Goal: Information Seeking & Learning: Learn about a topic

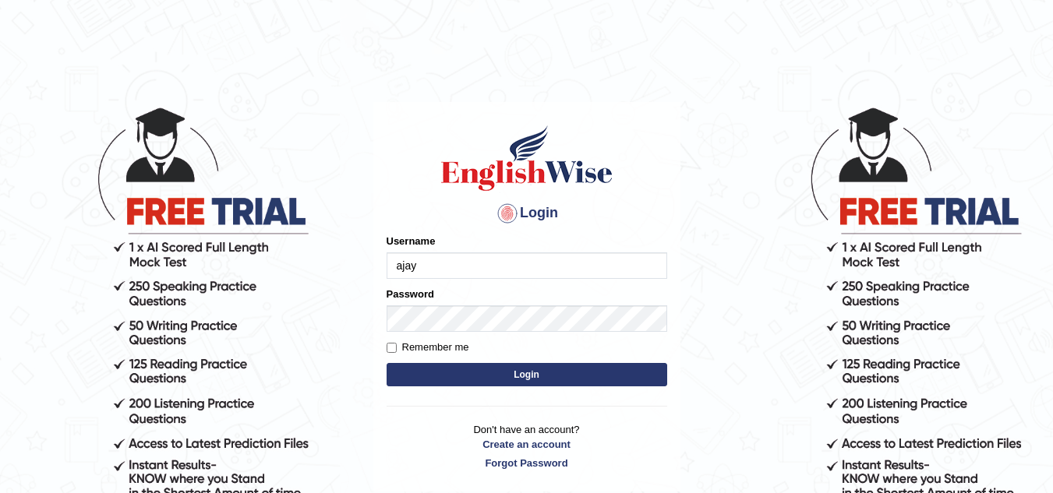
type input "ajaykiransomasi"
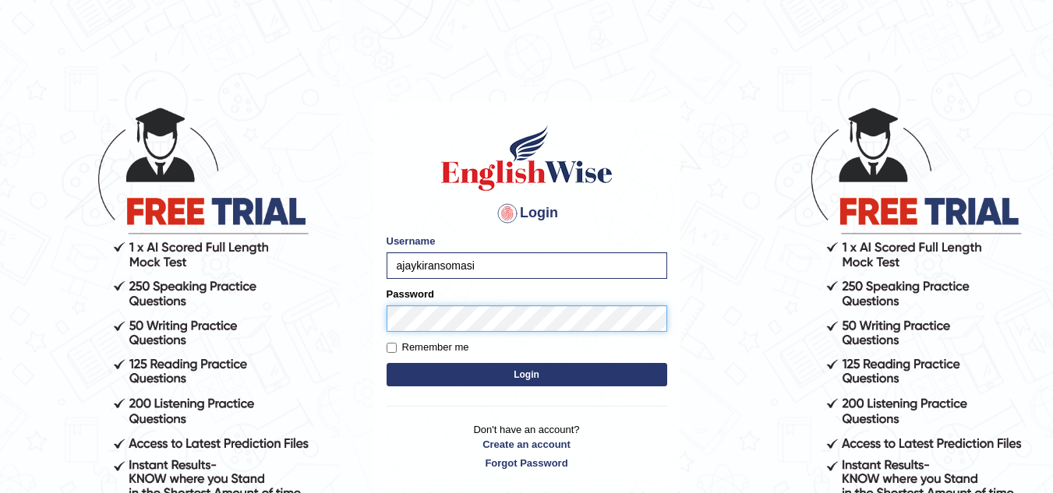
click at [387, 363] on button "Login" at bounding box center [527, 374] width 281 height 23
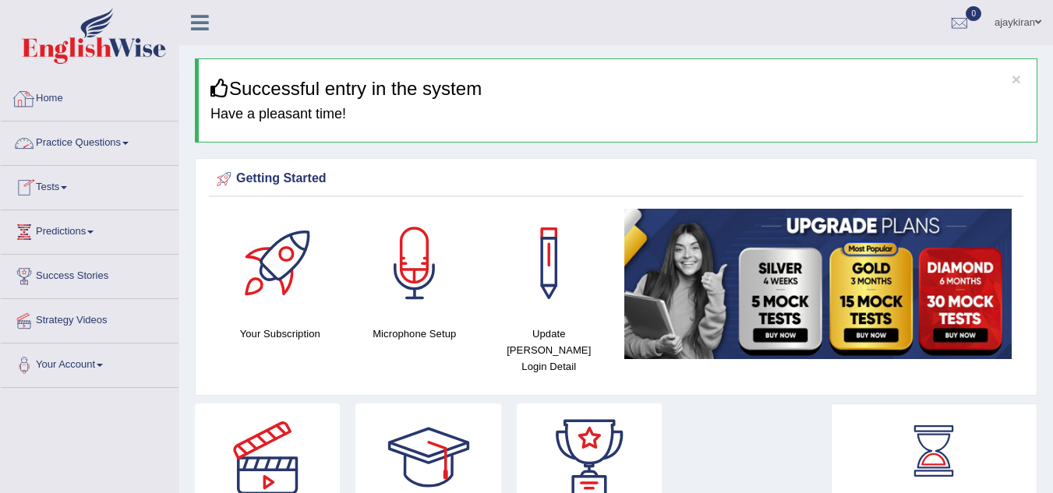
click at [110, 136] on link "Practice Questions" at bounding box center [90, 141] width 178 height 39
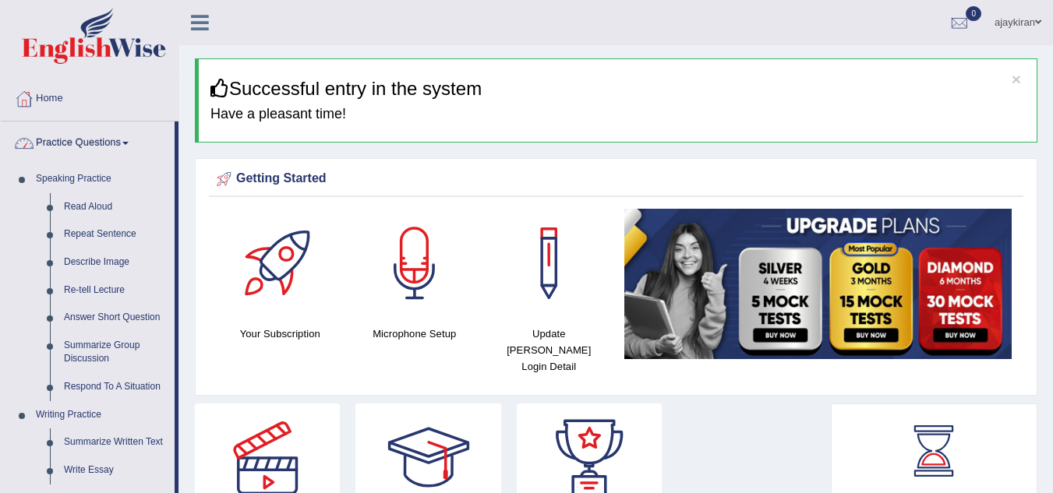
click at [127, 144] on link "Practice Questions" at bounding box center [88, 141] width 174 height 39
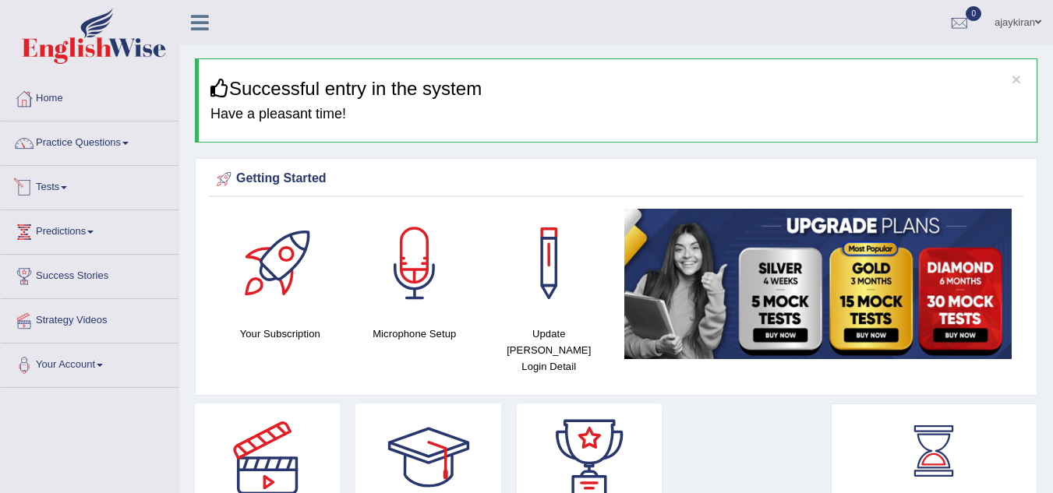
click at [74, 187] on link "Tests" at bounding box center [90, 185] width 178 height 39
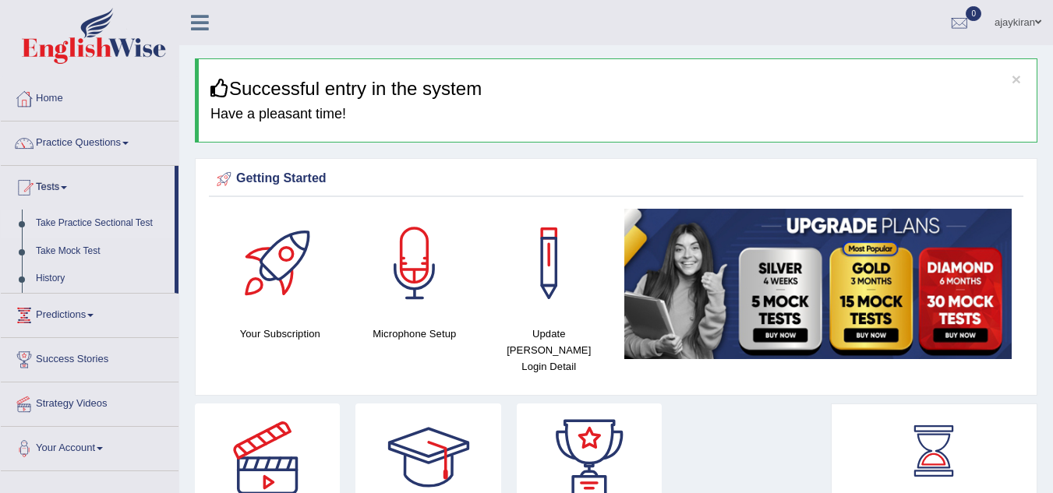
click at [87, 221] on link "Take Practice Sectional Test" at bounding box center [102, 224] width 146 height 28
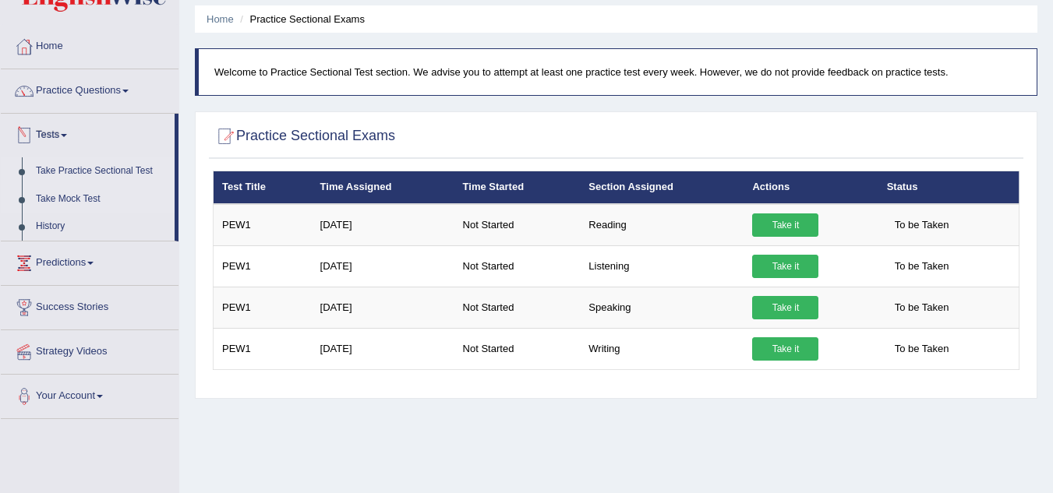
click at [60, 202] on link "Take Mock Test" at bounding box center [102, 200] width 146 height 28
